Goal: Communication & Community: Share content

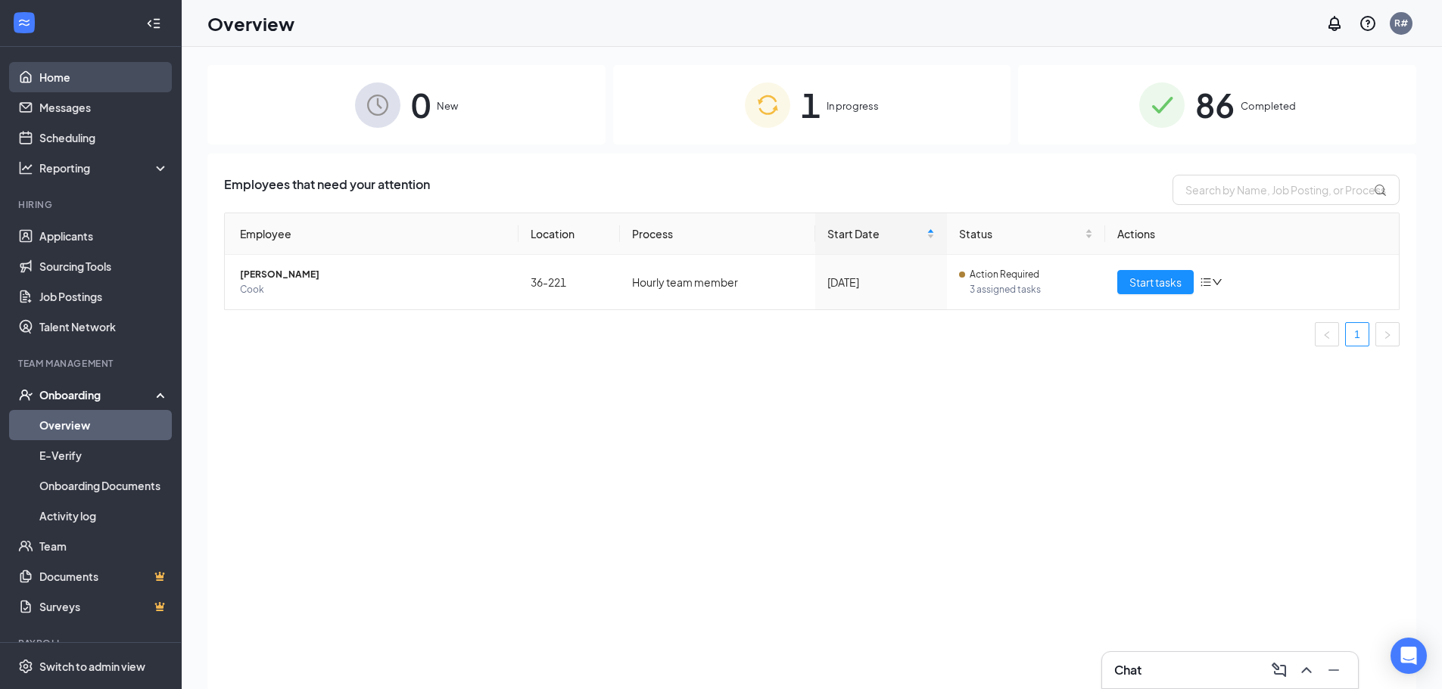
click at [52, 81] on link "Home" at bounding box center [103, 77] width 129 height 30
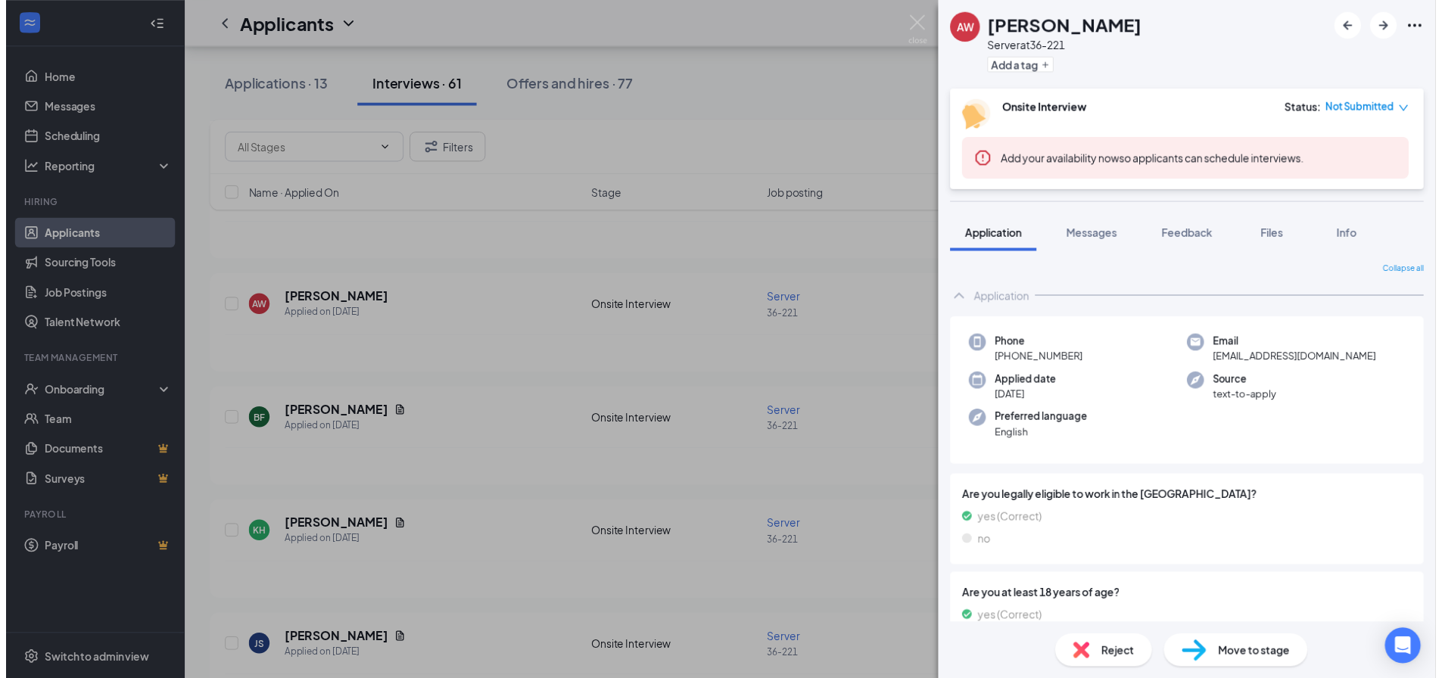
scroll to position [151, 0]
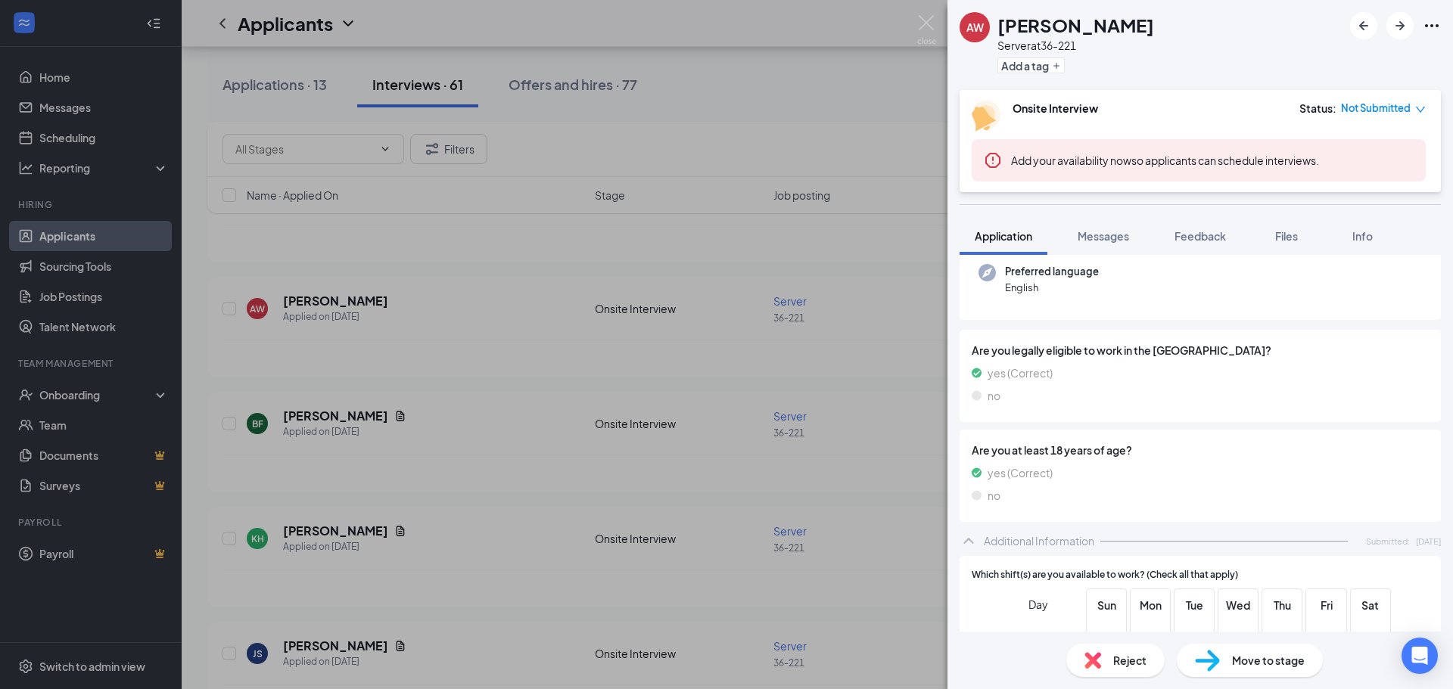
click at [915, 26] on div "AW Arkadia [PERSON_NAME] Server at 36-221 Add a tag Onsite Interview Status : N…" at bounding box center [726, 344] width 1453 height 689
click at [929, 23] on img at bounding box center [926, 30] width 19 height 30
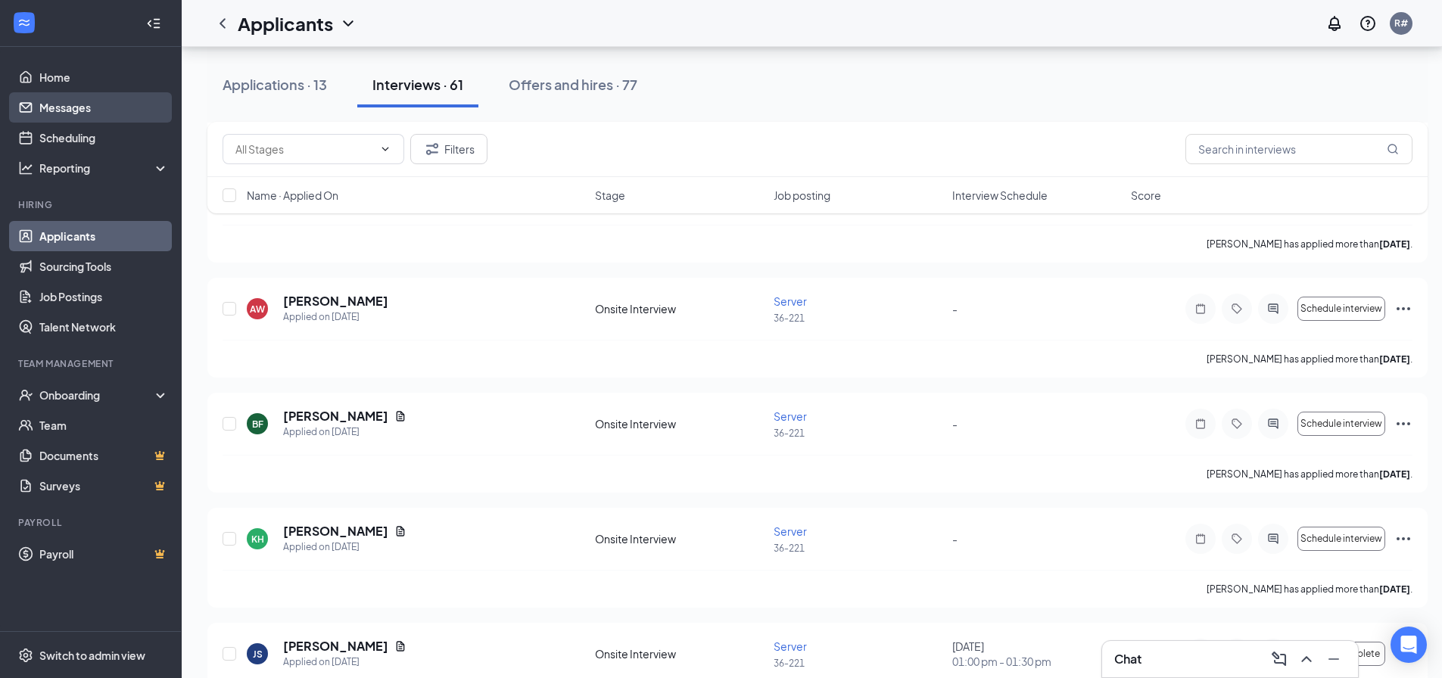
click at [93, 102] on link "Messages" at bounding box center [103, 107] width 129 height 30
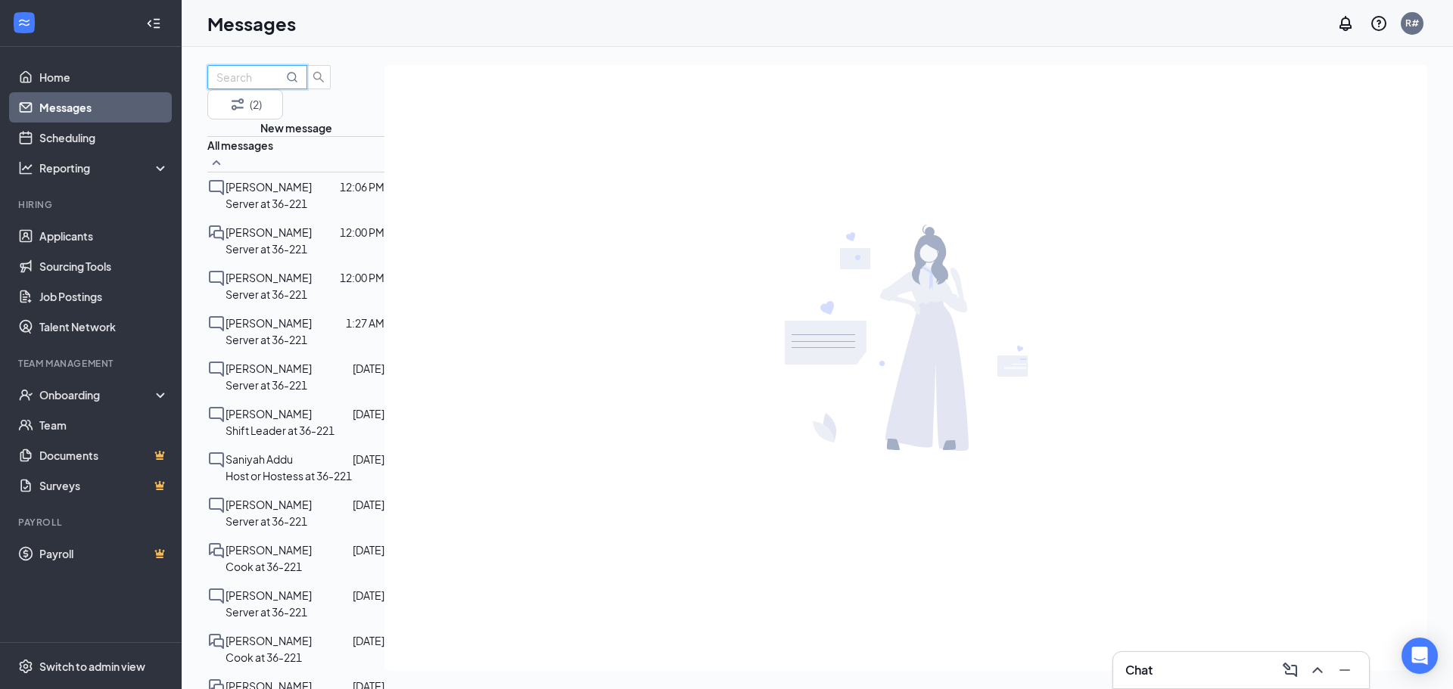
click at [283, 86] on input "text" at bounding box center [249, 77] width 67 height 17
type input "[PERSON_NAME]"
click at [298, 86] on span at bounding box center [292, 77] width 12 height 17
click at [298, 83] on icon "MagnifyingGlass" at bounding box center [292, 77] width 12 height 12
click at [297, 82] on icon "MagnifyingGlass" at bounding box center [292, 77] width 10 height 10
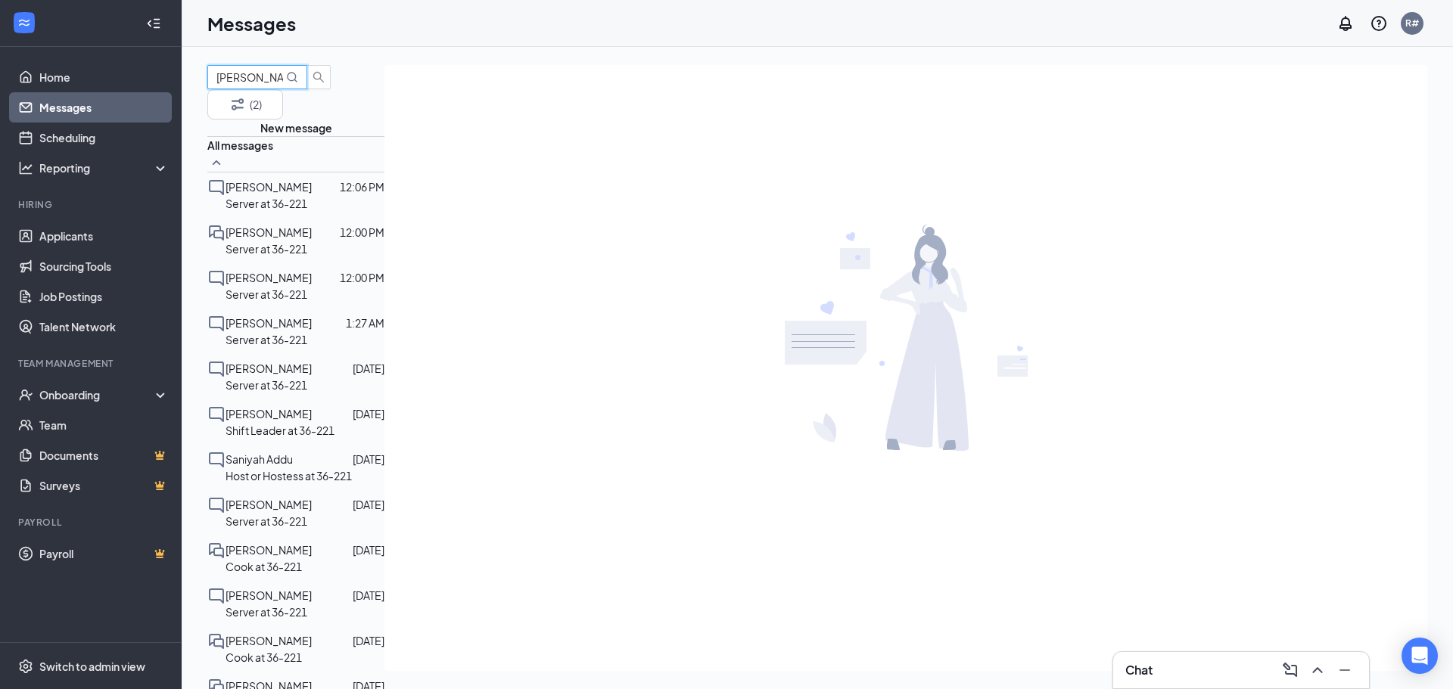
click at [283, 86] on input "[PERSON_NAME]" at bounding box center [249, 77] width 67 height 17
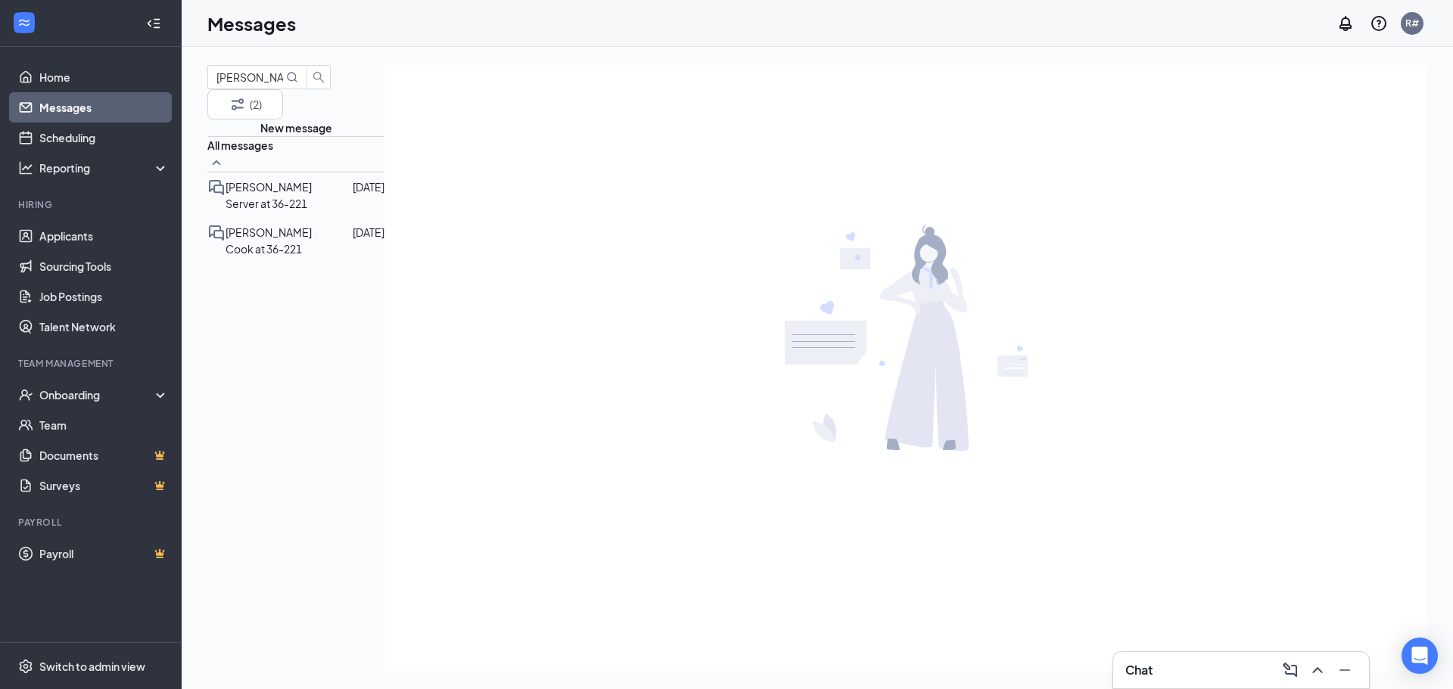
click at [294, 241] on div "[PERSON_NAME]" at bounding box center [269, 232] width 86 height 17
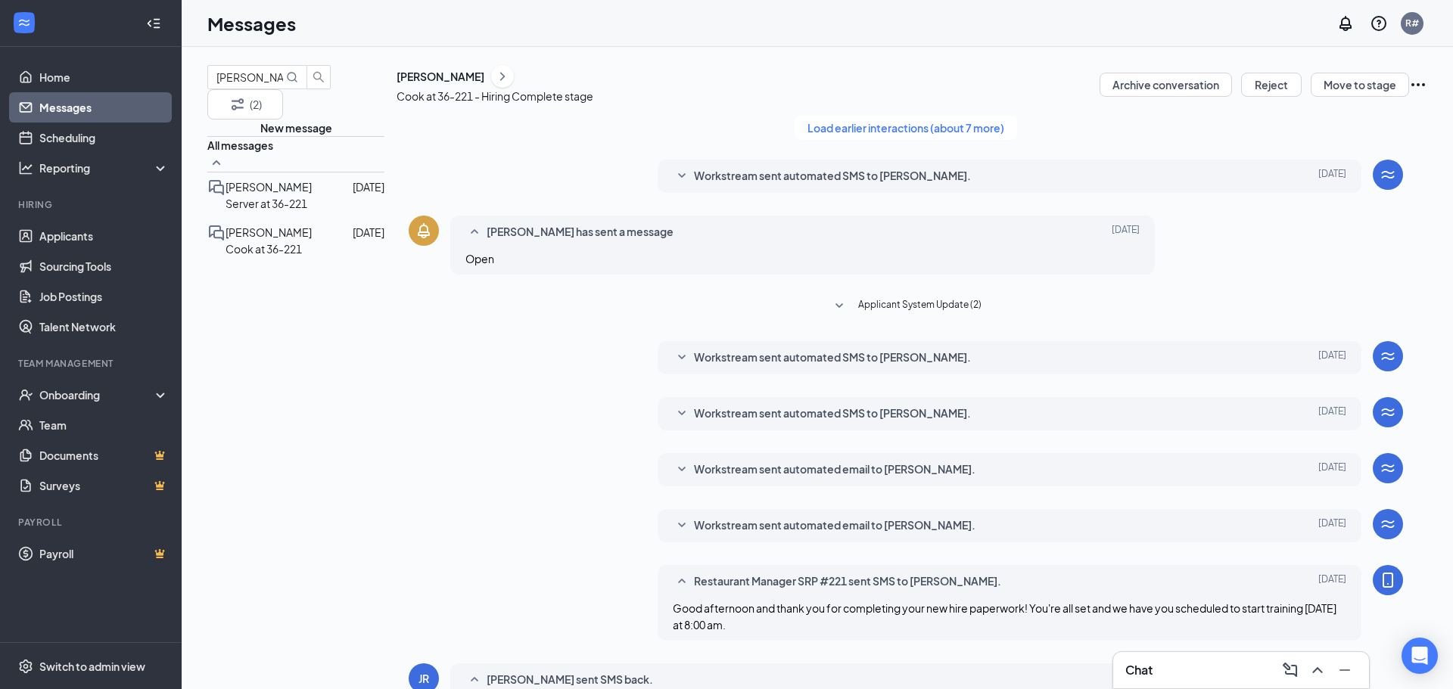
scroll to position [265, 0]
drag, startPoint x: 625, startPoint y: 575, endPoint x: 633, endPoint y: 566, distance: 12.3
type textarea "G"
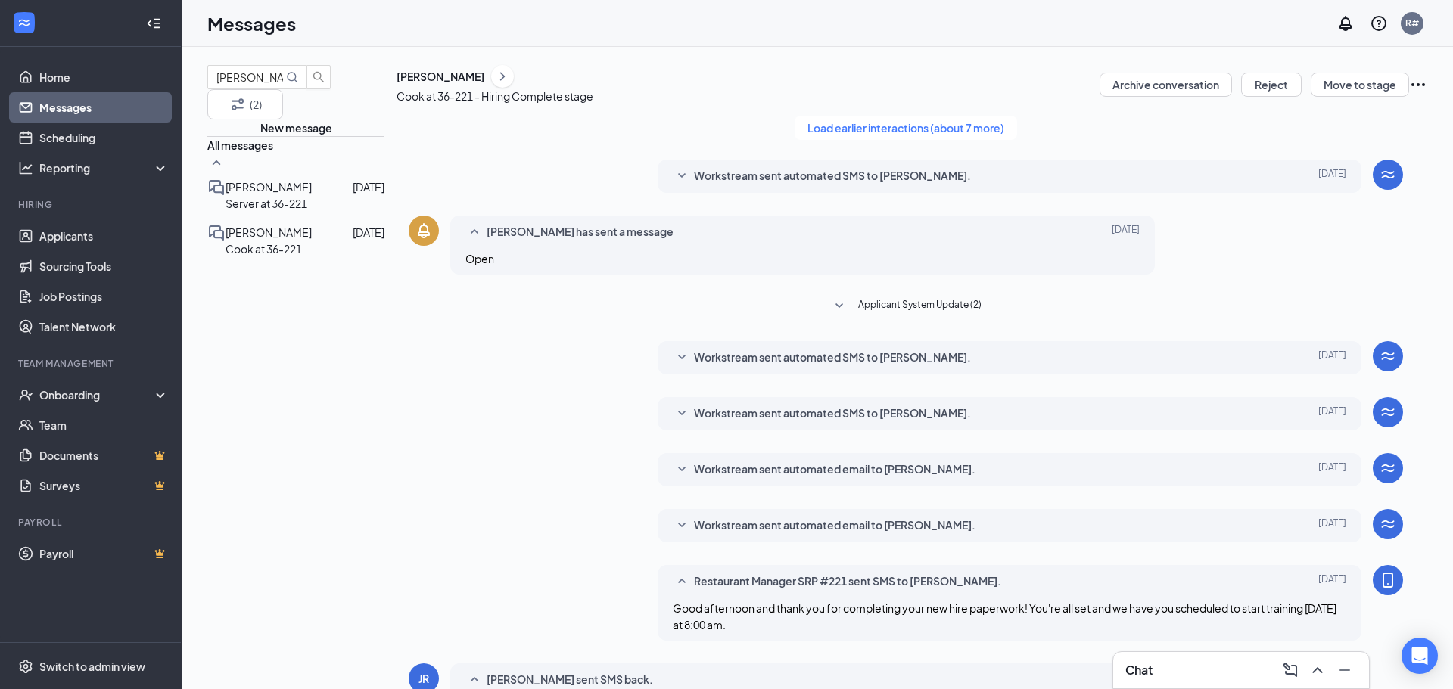
type textarea "Guess what!! We are getting the new store [DATE]. The rest of your schedule wil…"
